Goal: Navigation & Orientation: Find specific page/section

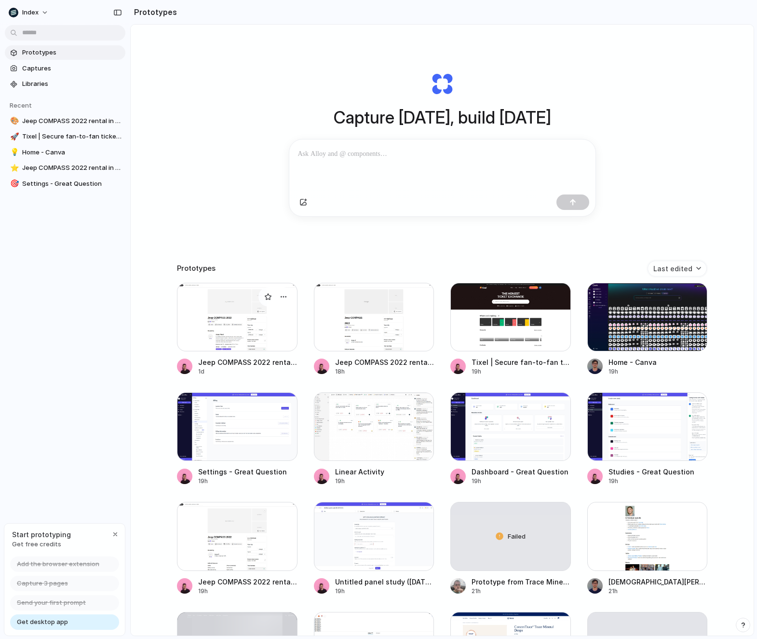
click at [213, 310] on div at bounding box center [237, 317] width 121 height 68
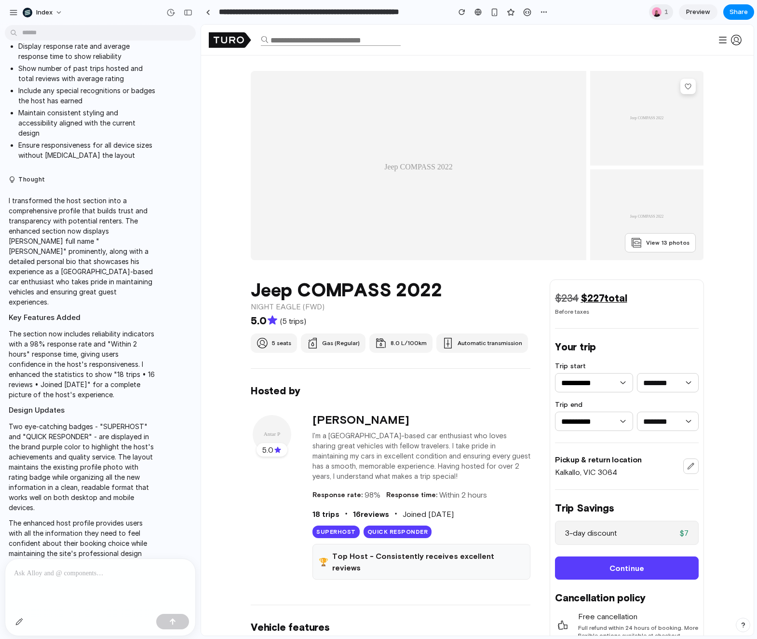
click at [691, 9] on span "Preview" at bounding box center [698, 12] width 24 height 10
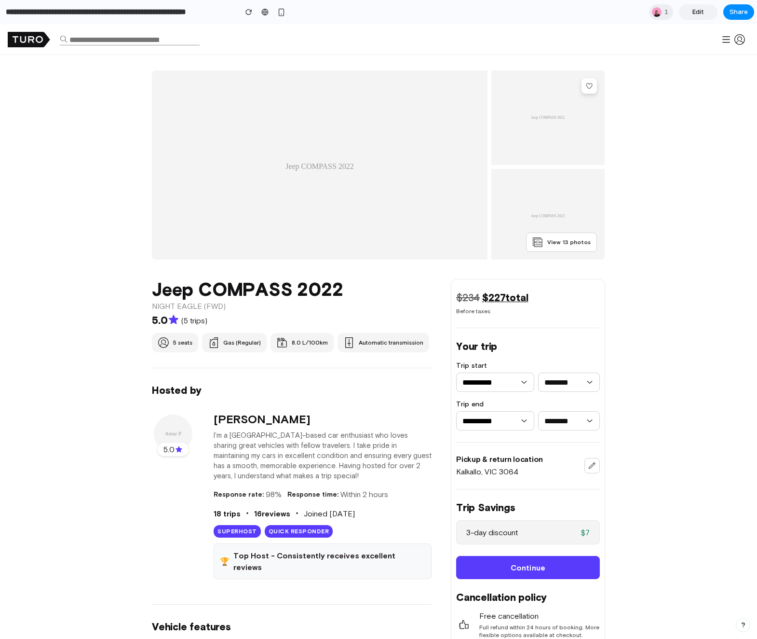
click at [694, 14] on span "Edit" at bounding box center [699, 12] width 12 height 10
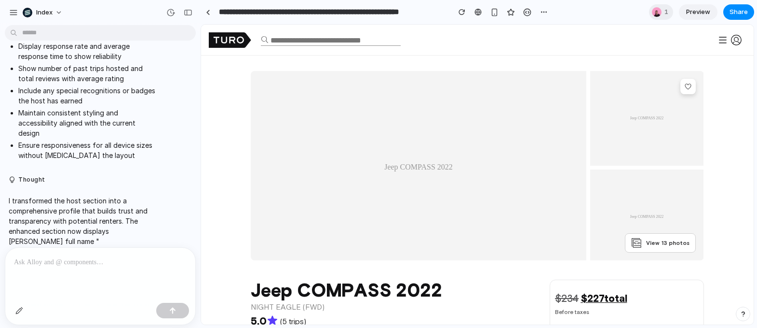
scroll to position [1177, 0]
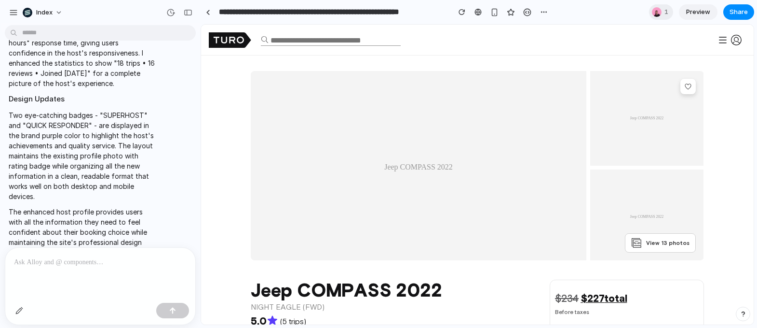
click at [703, 7] on span "Preview" at bounding box center [698, 12] width 24 height 10
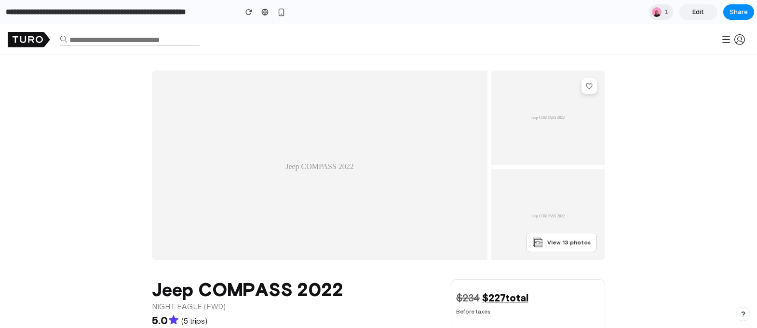
click at [702, 10] on span "Edit" at bounding box center [699, 12] width 12 height 10
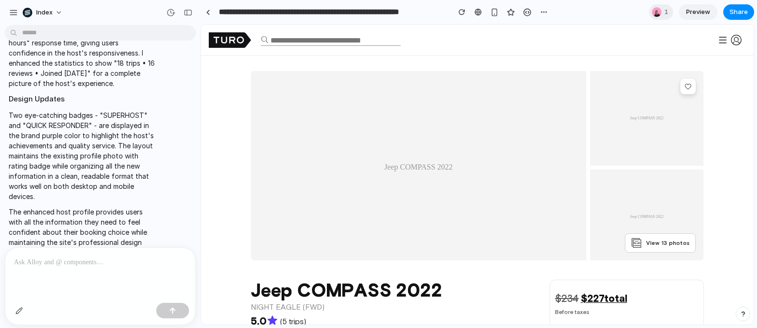
click at [702, 10] on span "Preview" at bounding box center [698, 12] width 24 height 10
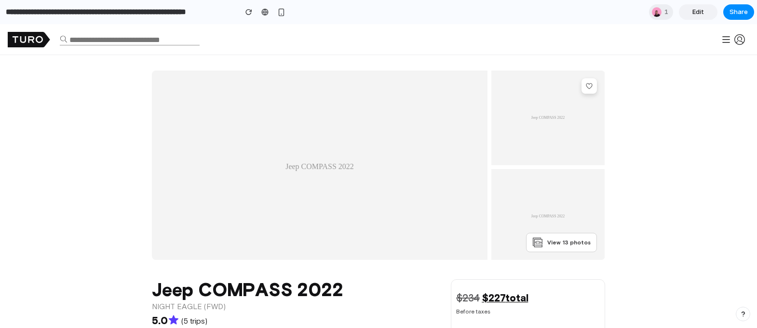
click at [702, 10] on span "Edit" at bounding box center [699, 12] width 12 height 10
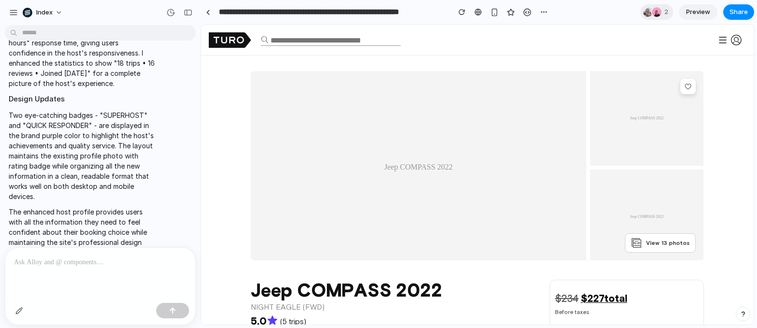
click at [696, 8] on span "Preview" at bounding box center [698, 12] width 24 height 10
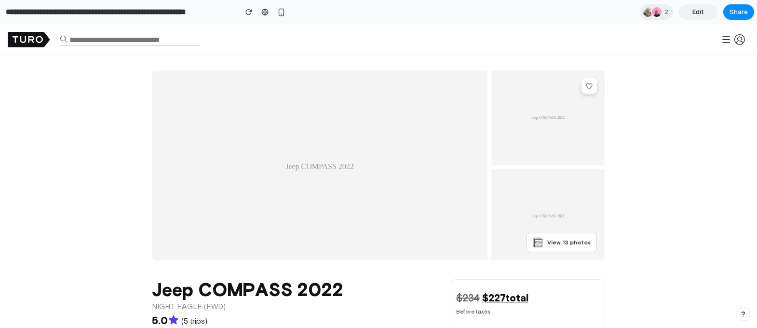
click at [709, 14] on link "Edit" at bounding box center [698, 11] width 39 height 15
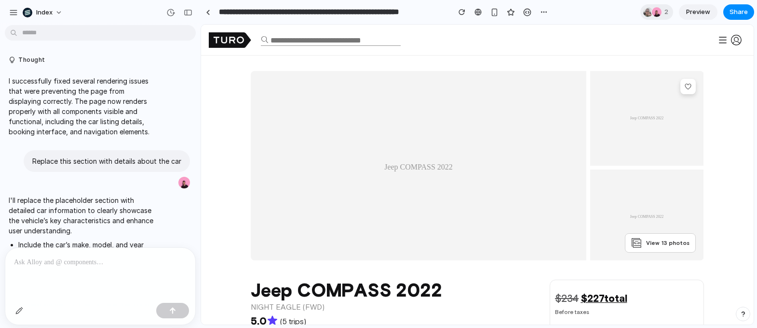
scroll to position [1177, 0]
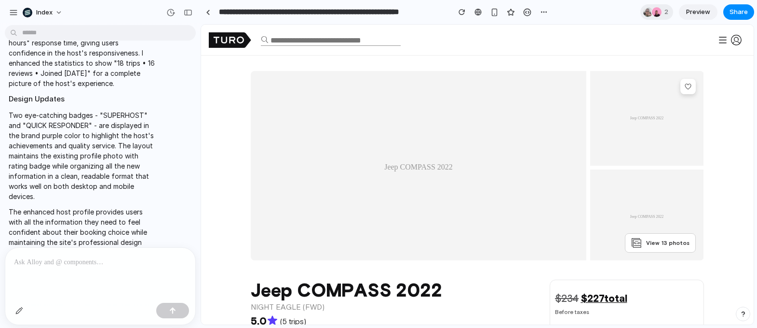
click at [709, 14] on span "Preview" at bounding box center [698, 12] width 24 height 10
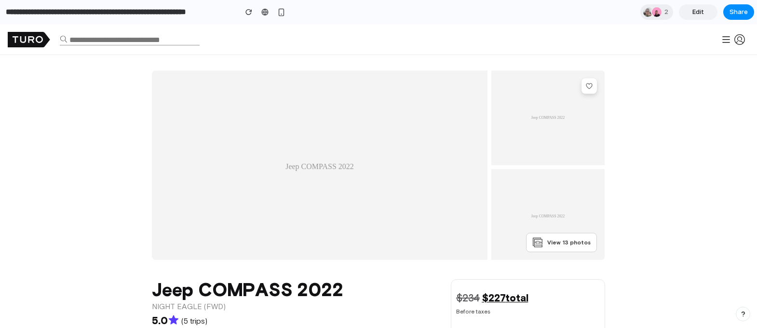
click at [709, 14] on link "Edit" at bounding box center [698, 11] width 39 height 15
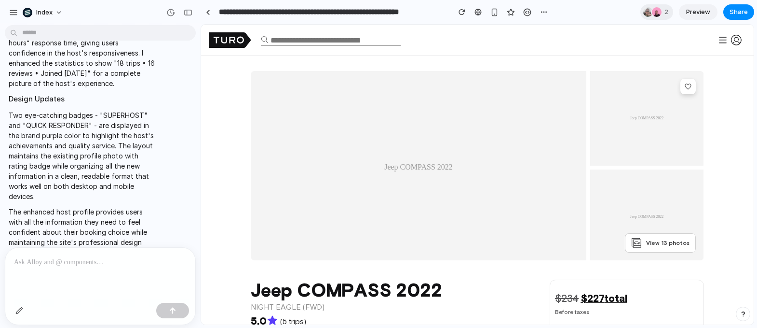
click at [709, 14] on span "Preview" at bounding box center [698, 12] width 24 height 10
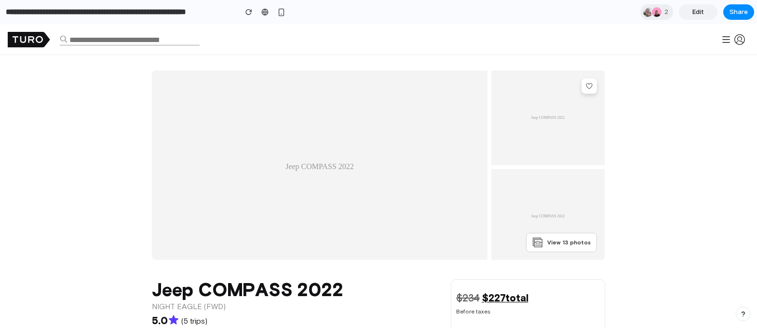
click at [709, 14] on link "Edit" at bounding box center [698, 11] width 39 height 15
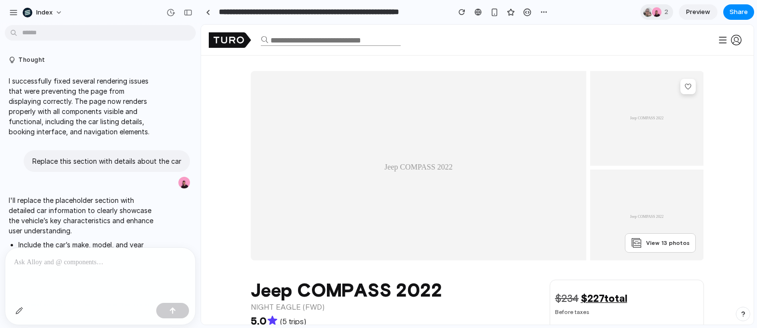
scroll to position [1177, 0]
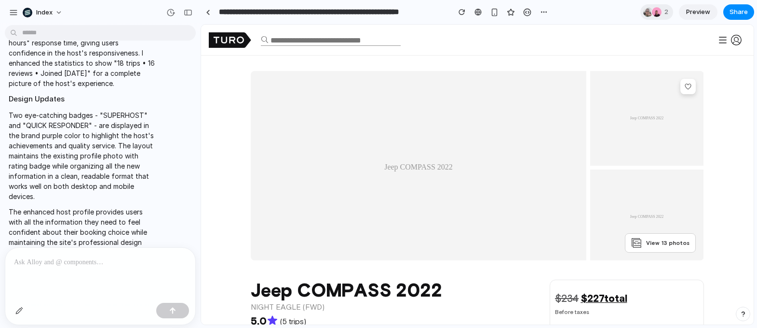
click at [709, 14] on span "Preview" at bounding box center [698, 12] width 24 height 10
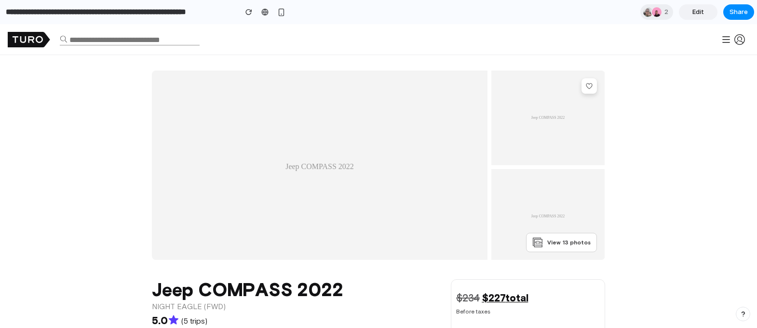
click at [701, 16] on span "Edit" at bounding box center [699, 12] width 12 height 10
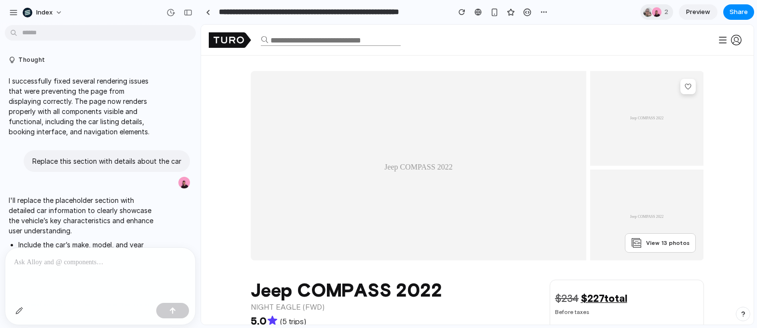
scroll to position [1177, 0]
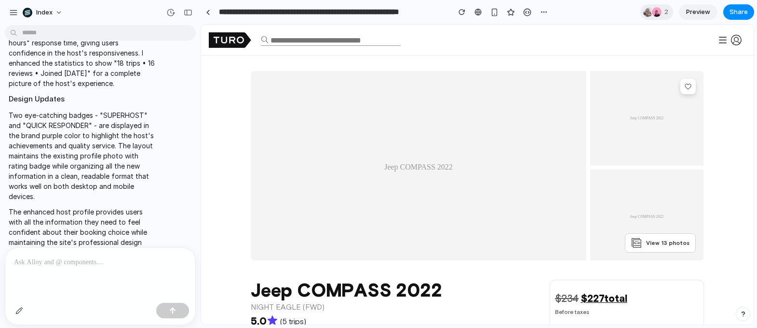
click at [700, 17] on link "Preview" at bounding box center [698, 11] width 39 height 15
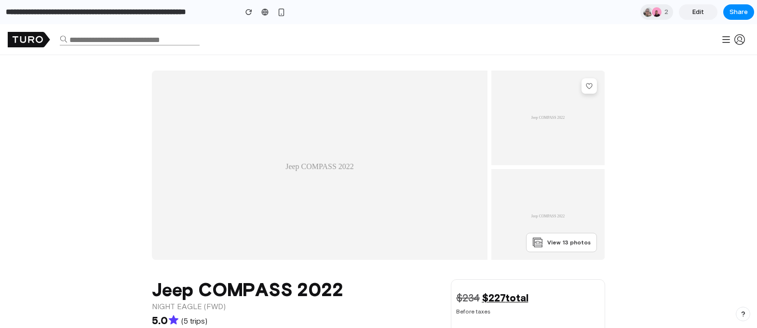
click at [700, 17] on link "Edit" at bounding box center [698, 11] width 39 height 15
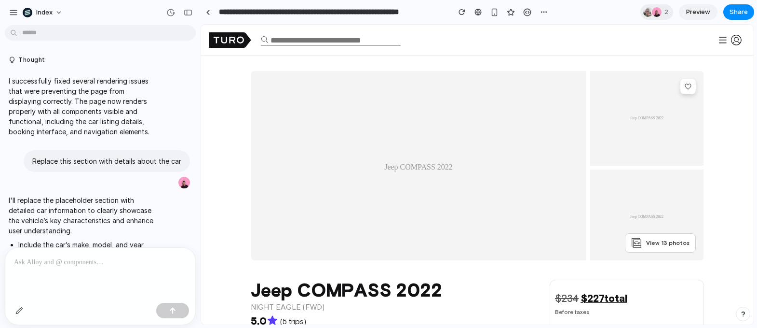
scroll to position [1177, 0]
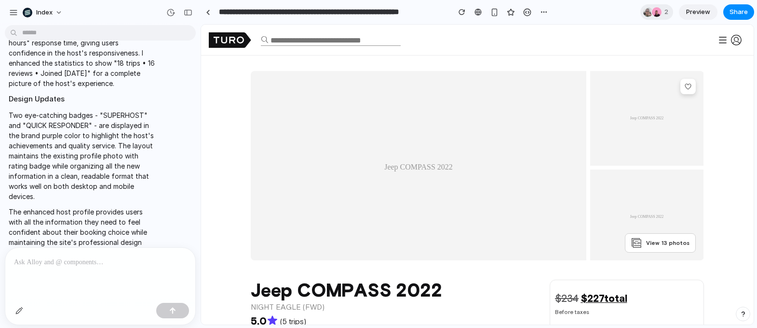
click at [700, 17] on link "Preview" at bounding box center [698, 11] width 39 height 15
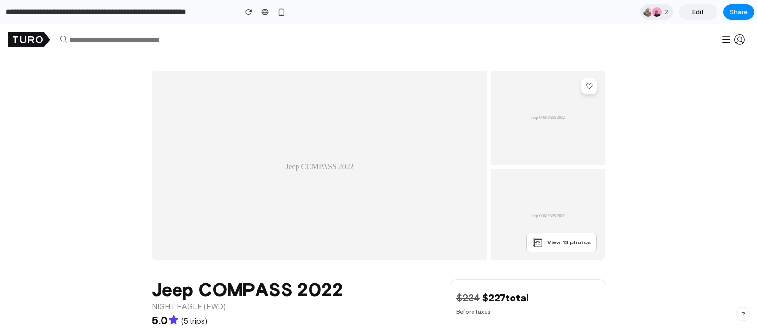
click at [689, 5] on link "Edit" at bounding box center [698, 11] width 39 height 15
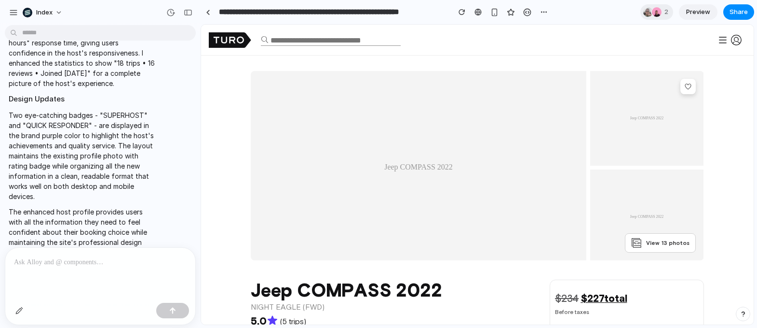
click at [695, 10] on span "Preview" at bounding box center [698, 12] width 24 height 10
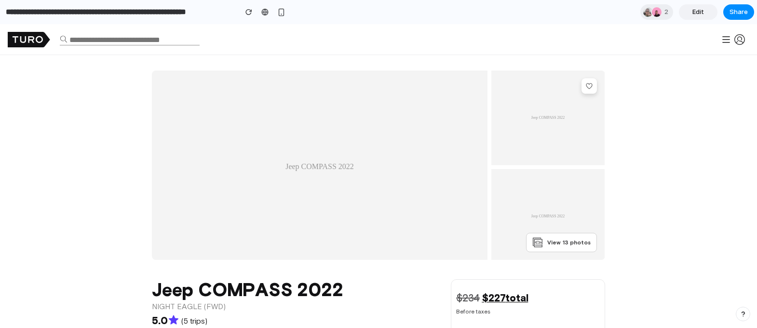
click at [694, 1] on section "**********" at bounding box center [377, 12] width 754 height 24
click at [694, 18] on link "Edit" at bounding box center [698, 11] width 39 height 15
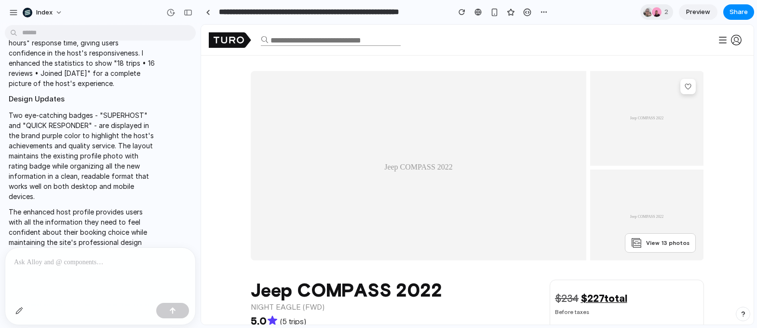
click at [699, 6] on link "Preview" at bounding box center [698, 11] width 39 height 15
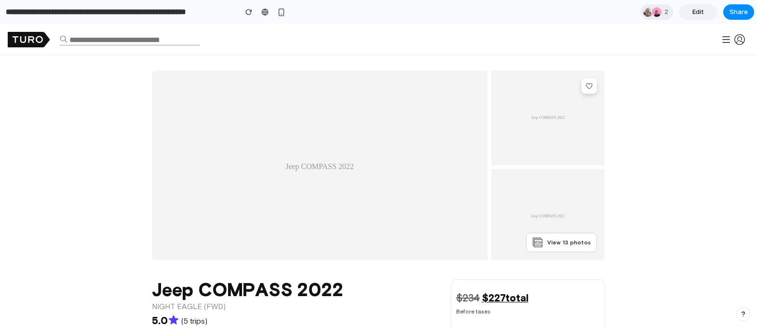
click at [698, 14] on span "Edit" at bounding box center [699, 12] width 12 height 10
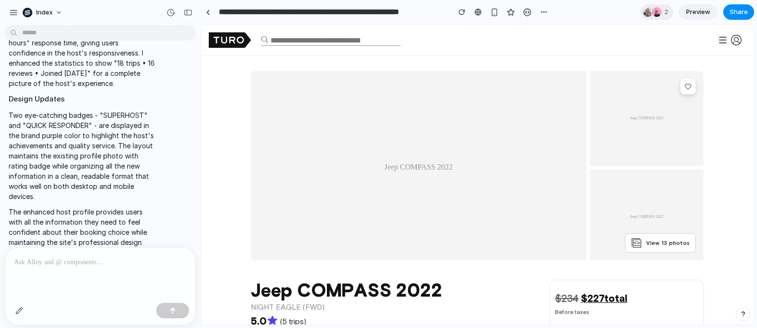
click at [698, 14] on span "Preview" at bounding box center [698, 12] width 24 height 10
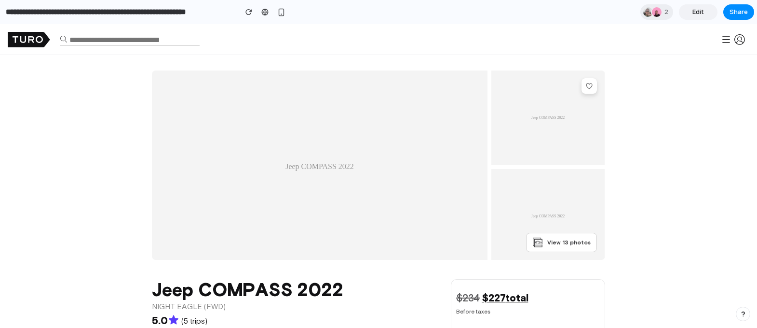
click at [698, 14] on span "Edit" at bounding box center [699, 12] width 12 height 10
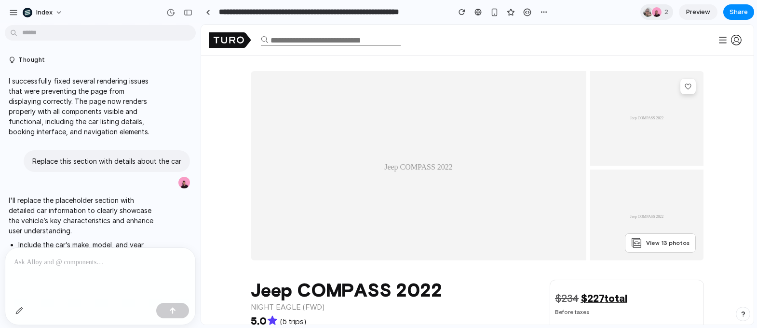
scroll to position [1177, 0]
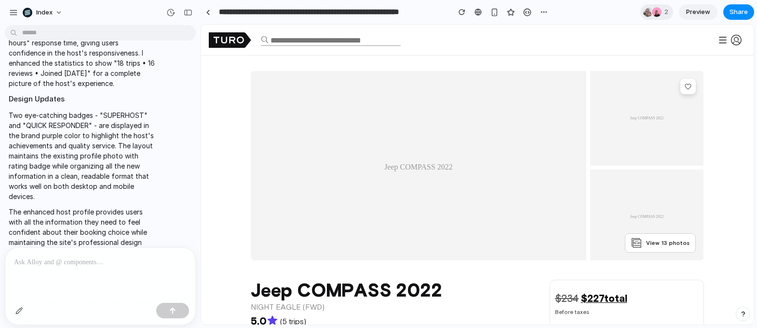
click at [698, 14] on span "Preview" at bounding box center [698, 12] width 24 height 10
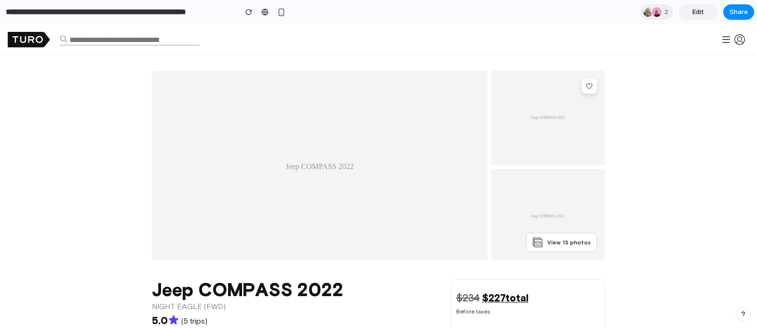
drag, startPoint x: 699, startPoint y: 43, endPoint x: 699, endPoint y: 27, distance: 15.9
click at [699, 29] on body "Log in Sign up Become a host How Turo works Contact support Legal Protection Ho…" at bounding box center [378, 175] width 757 height 303
click at [694, 13] on span "Edit" at bounding box center [699, 12] width 12 height 10
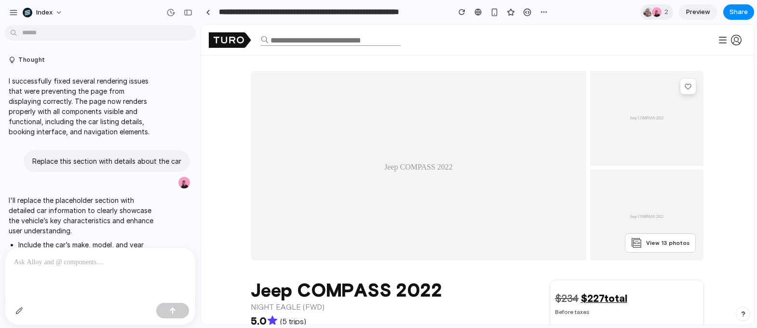
scroll to position [1177, 0]
